Goal: Check status: Check status

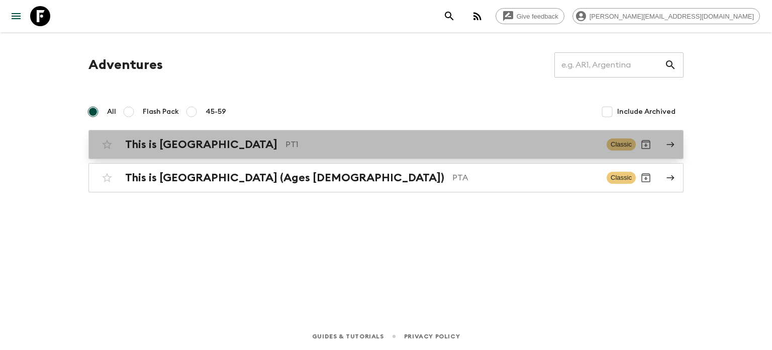
click at [286, 147] on p "PT1" at bounding box center [442, 144] width 313 height 12
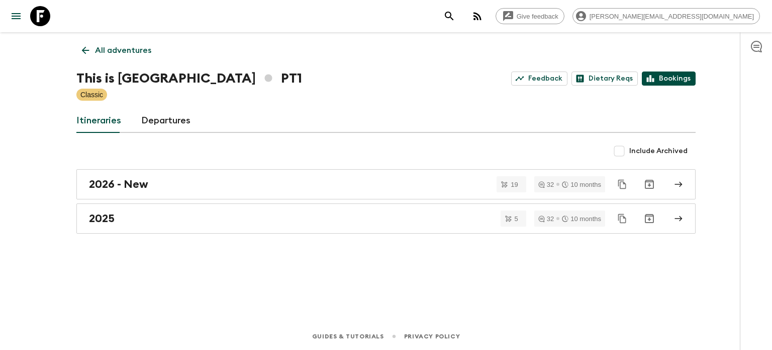
click at [670, 75] on link "Bookings" at bounding box center [669, 78] width 54 height 14
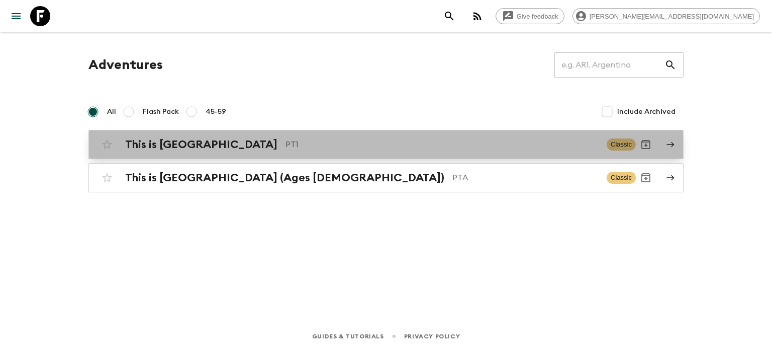
click at [286, 138] on p "PT1" at bounding box center [442, 144] width 313 height 12
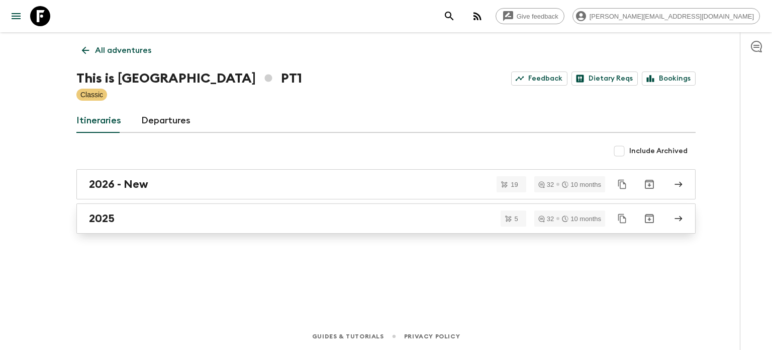
click at [208, 226] on link "2025" at bounding box center [386, 218] width 620 height 30
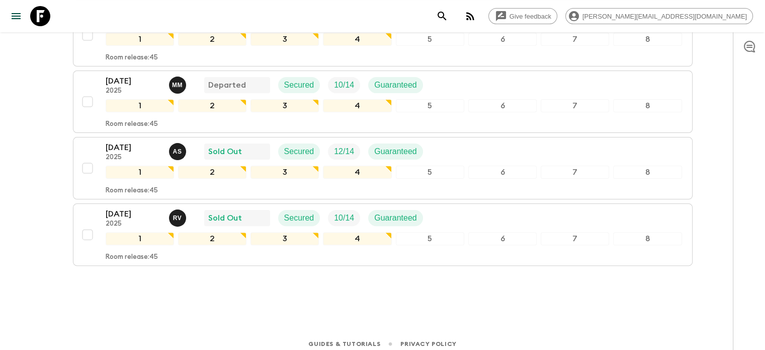
scroll to position [264, 0]
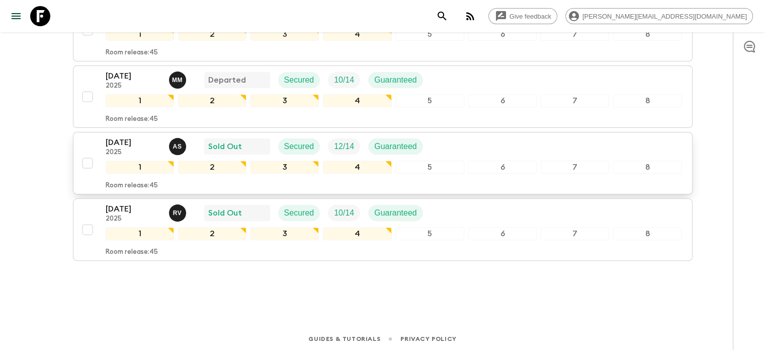
click at [469, 147] on div "04 Oct 2025 2025 A S Sold Out Secured 12 / 14 Guaranteed" at bounding box center [394, 146] width 576 height 20
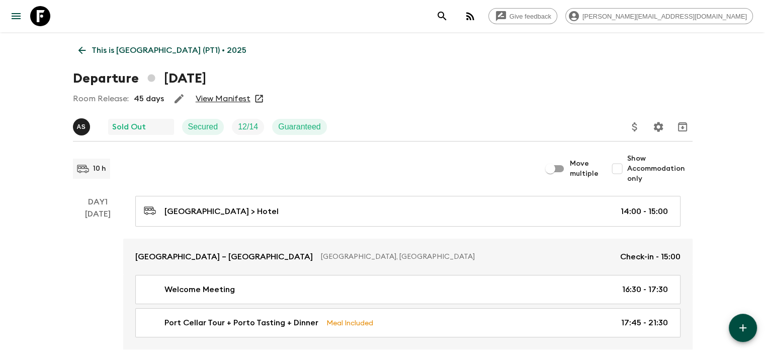
click at [245, 102] on link "View Manifest" at bounding box center [223, 99] width 55 height 10
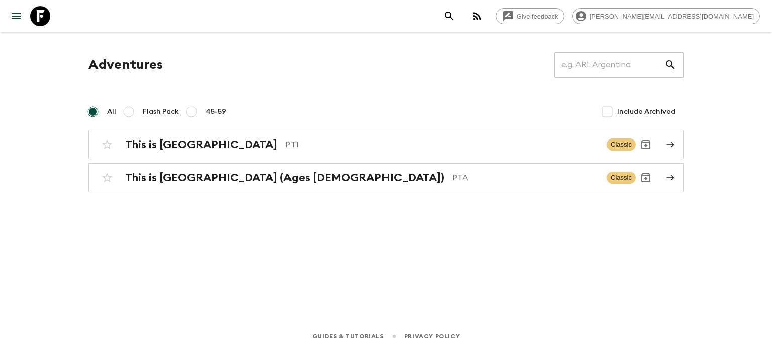
click at [529, 225] on div "Adventures ​ All Flash Pack 45-59 Include Archived This is Portugal PT1 Classic…" at bounding box center [386, 163] width 644 height 262
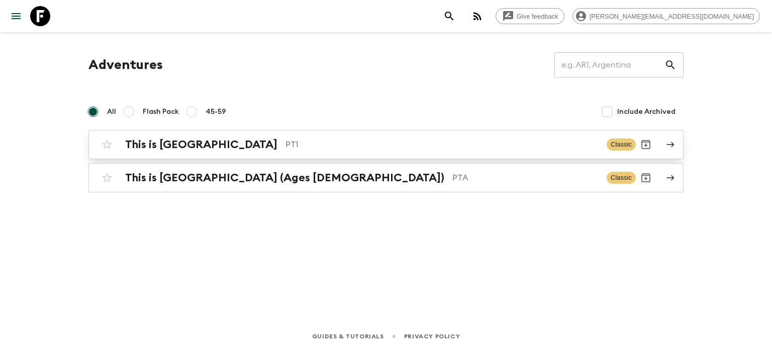
click at [326, 138] on p "PT1" at bounding box center [442, 144] width 313 height 12
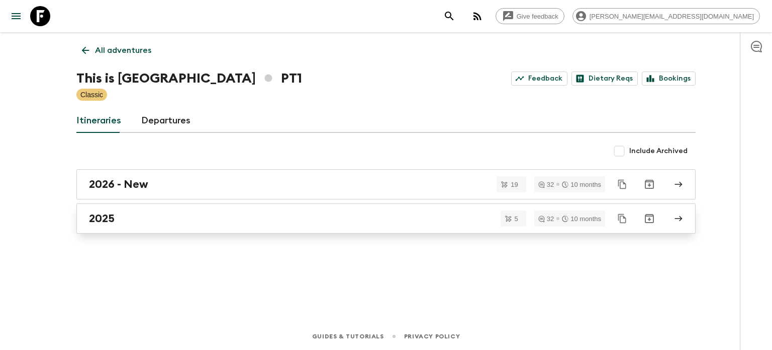
click at [311, 226] on link "2025" at bounding box center [386, 218] width 620 height 30
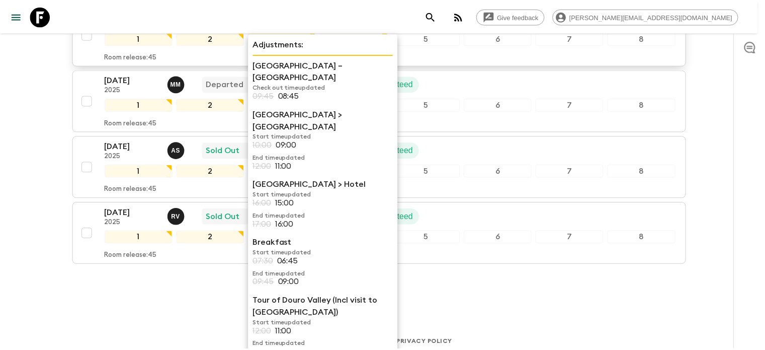
scroll to position [264, 0]
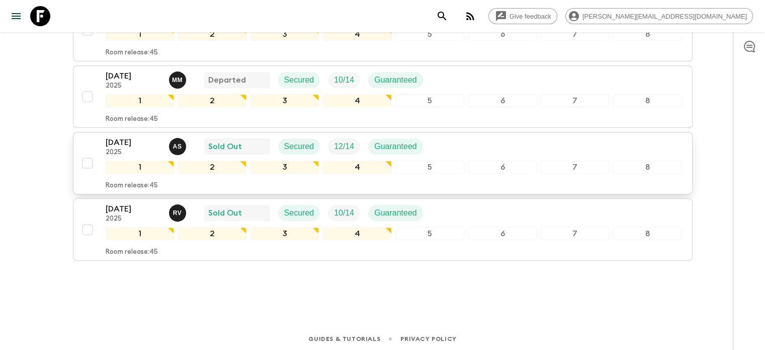
click at [145, 148] on p "2025" at bounding box center [133, 152] width 55 height 8
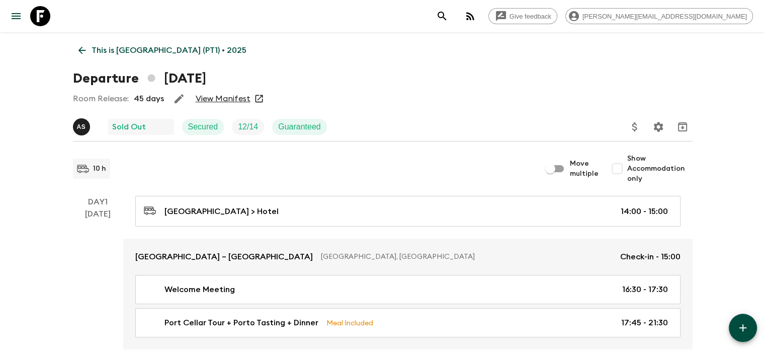
click at [206, 99] on link "View Manifest" at bounding box center [223, 99] width 55 height 10
